Goal: Find contact information: Find contact information

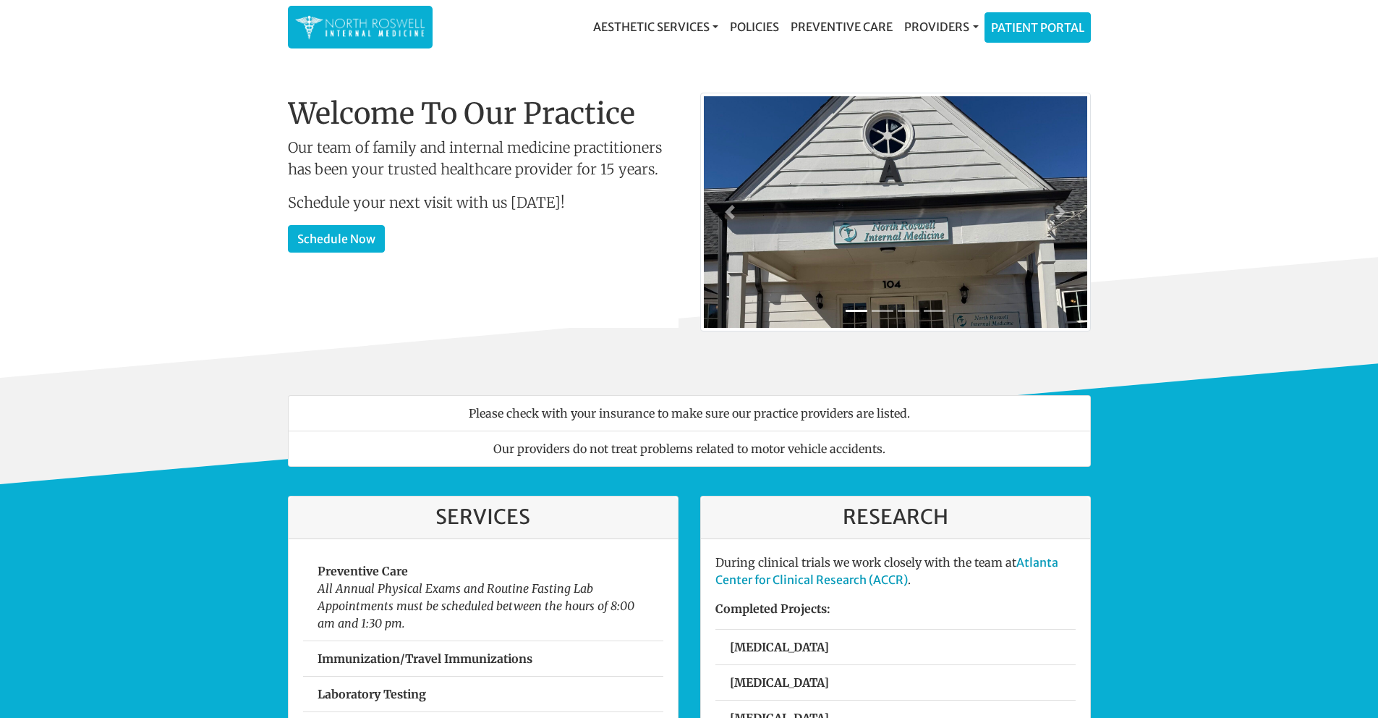
click at [961, 25] on link "Providers" at bounding box center [941, 26] width 85 height 29
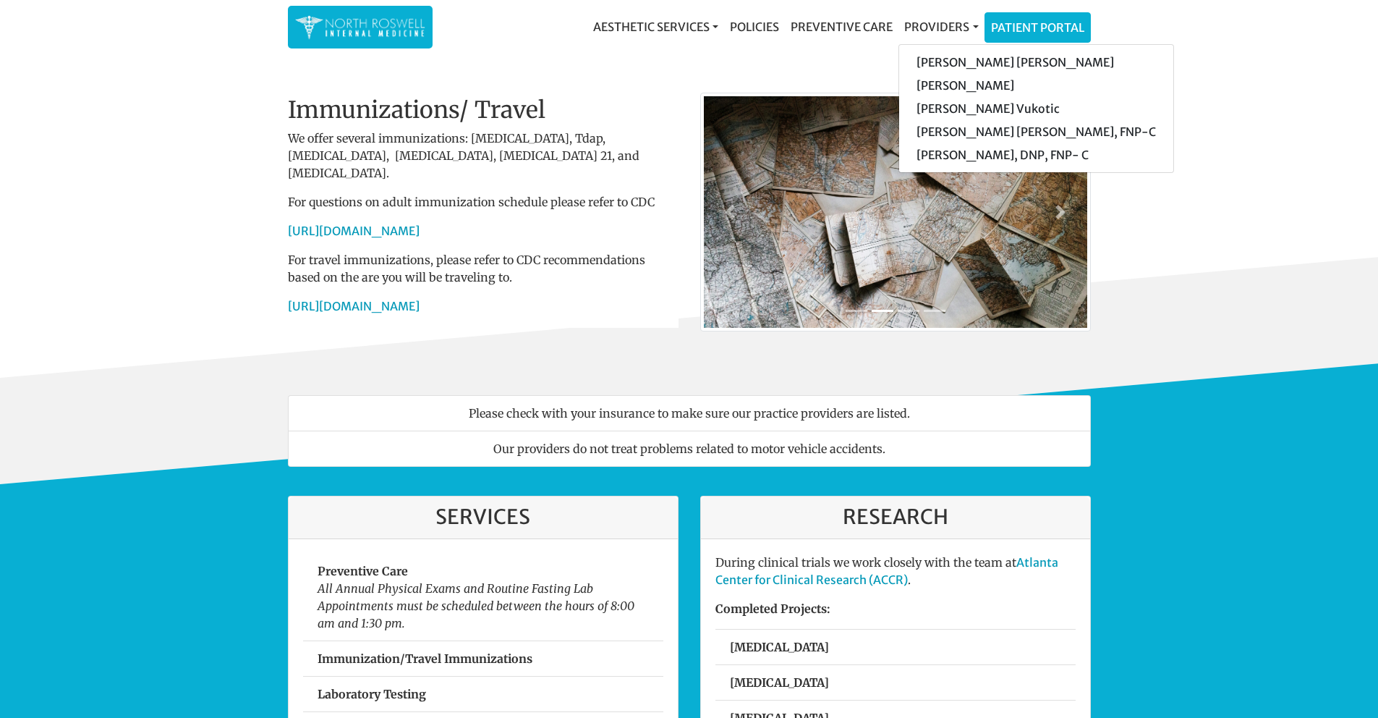
click at [642, 146] on p "We offer several immunizations: [MEDICAL_DATA], Tdap, [MEDICAL_DATA], [MEDICAL_…" at bounding box center [483, 156] width 391 height 52
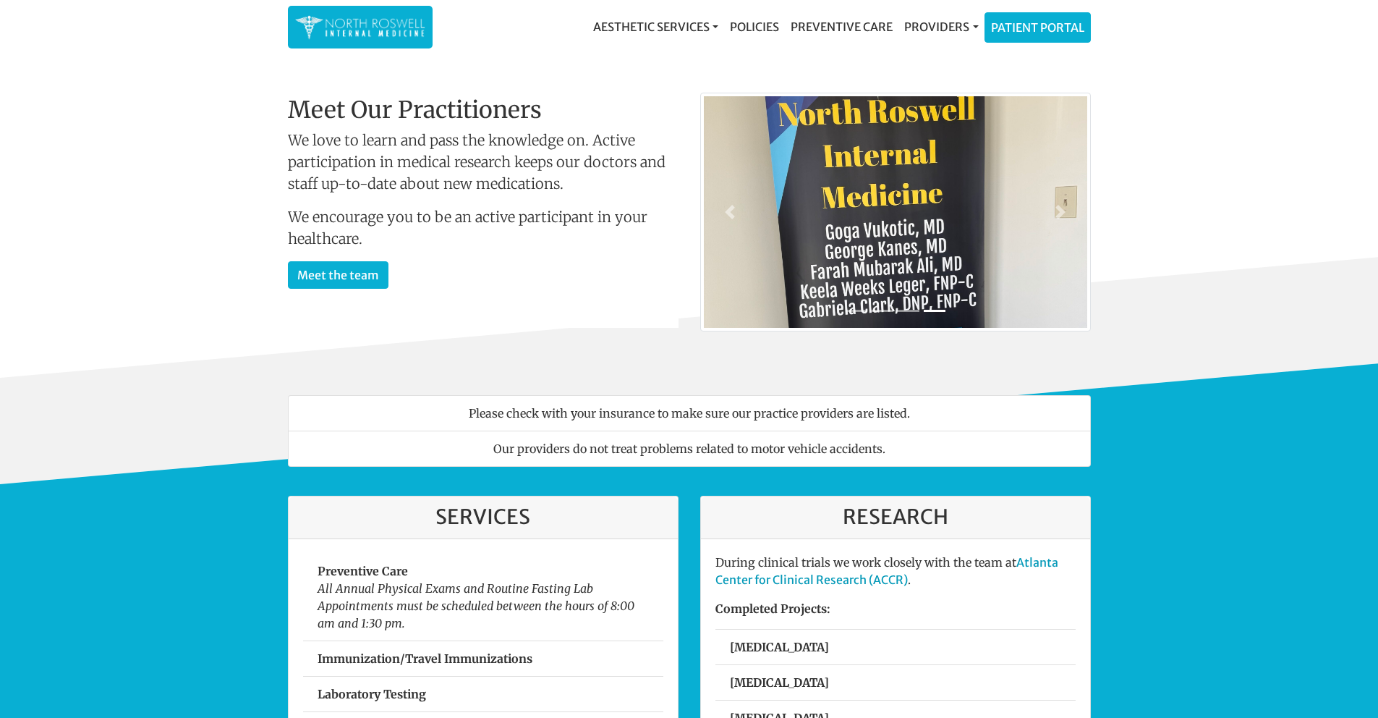
click at [373, 23] on img at bounding box center [360, 27] width 130 height 28
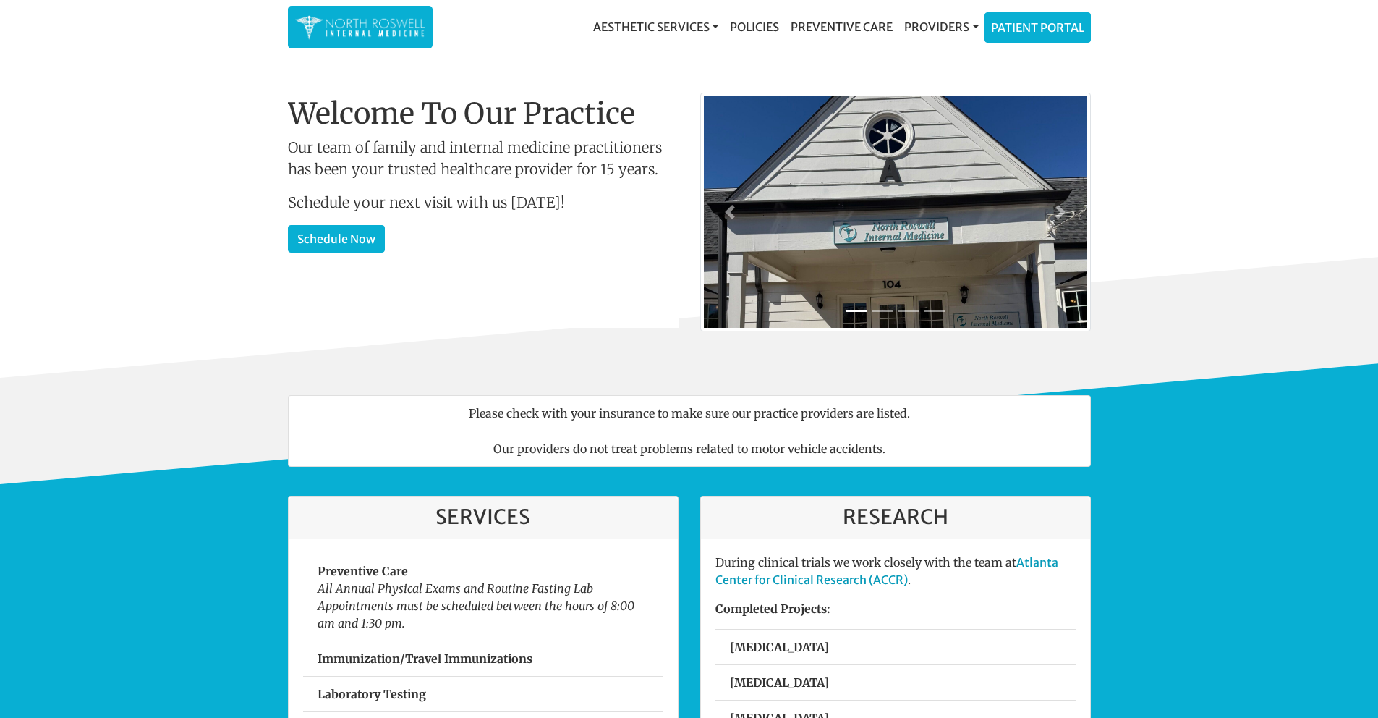
scroll to position [1, 0]
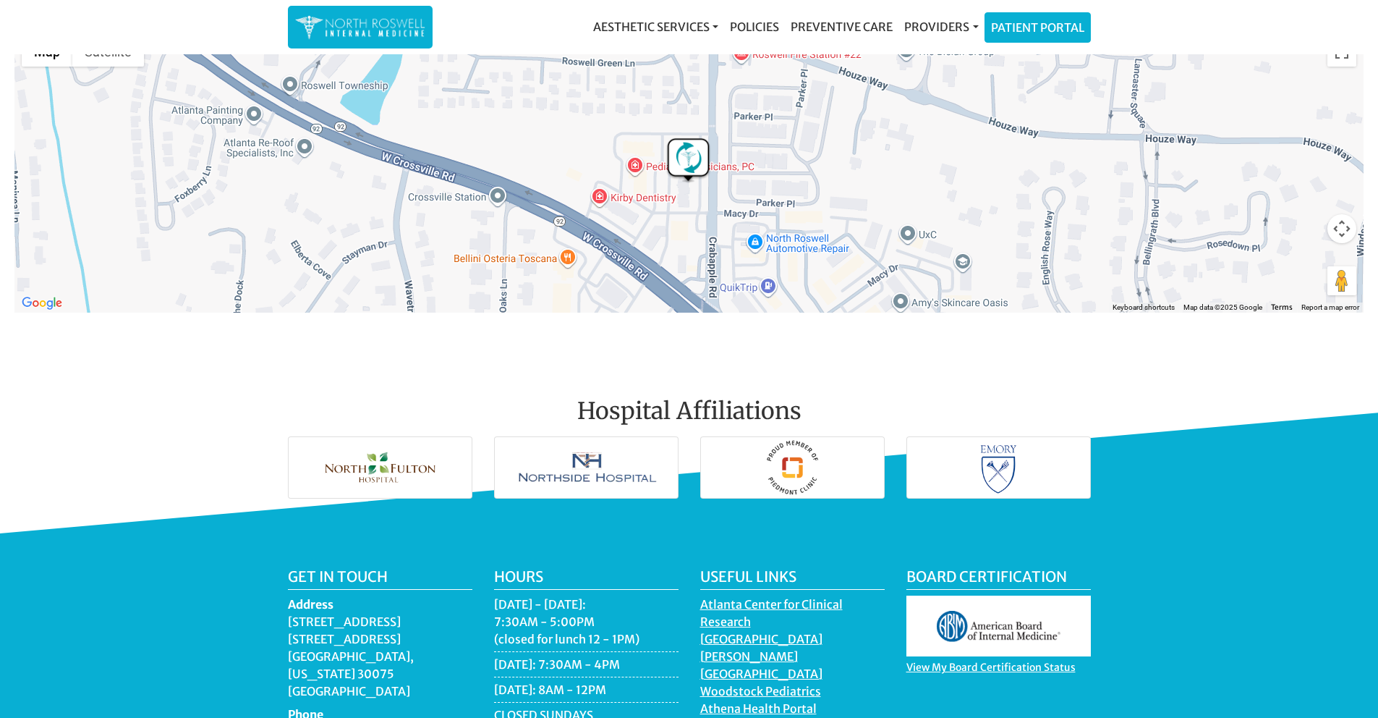
scroll to position [1992, 0]
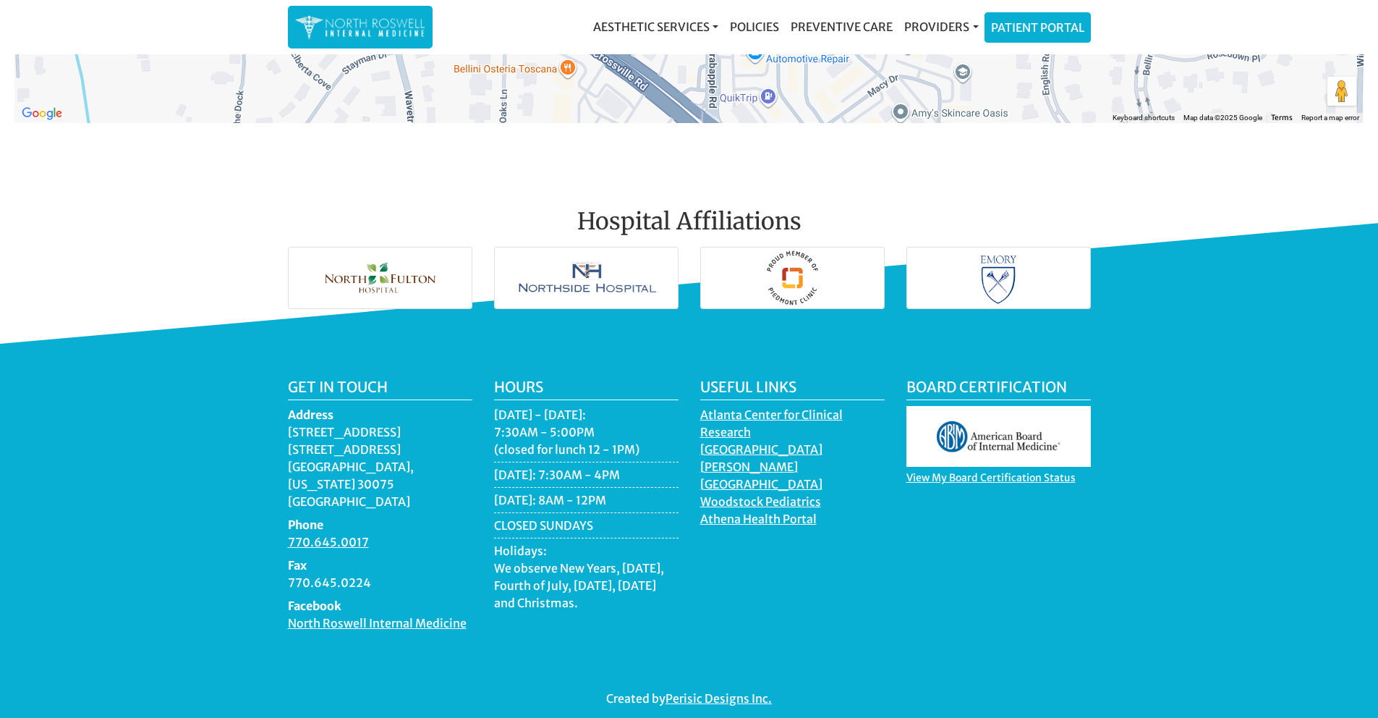
click at [391, 616] on link "North Roswell Internal Medicine" at bounding box center [377, 625] width 179 height 18
